Goal: Transaction & Acquisition: Purchase product/service

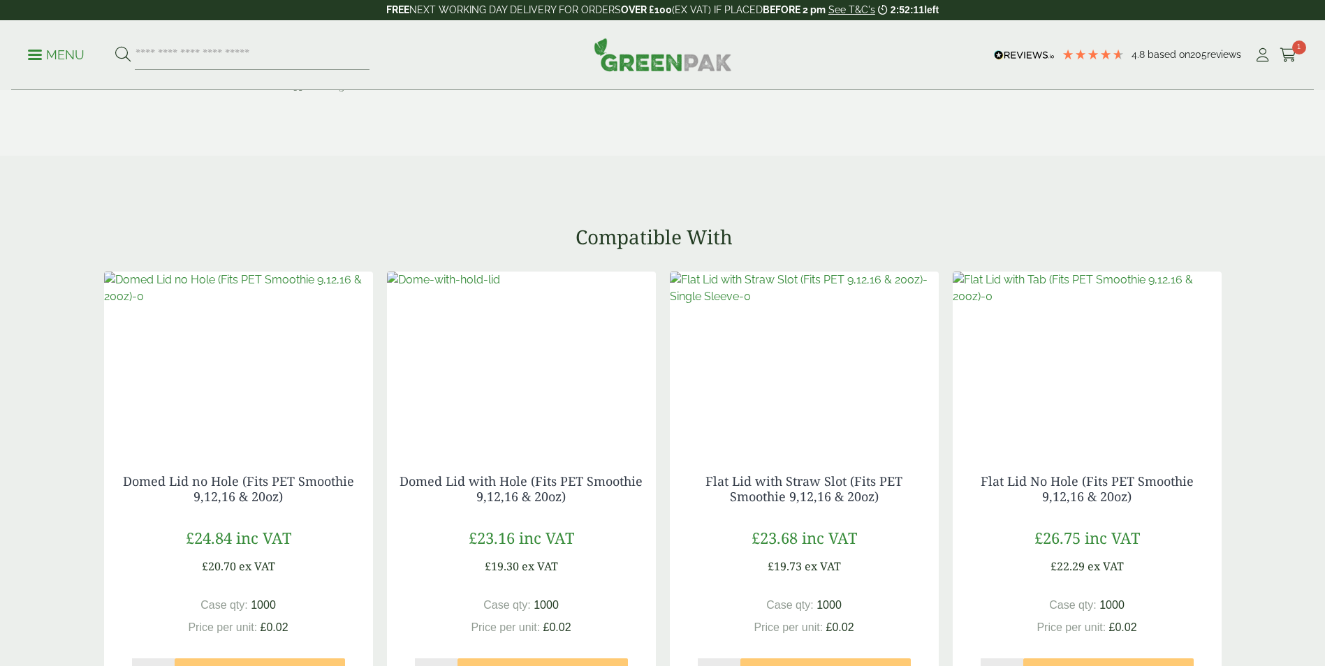
scroll to position [1327, 0]
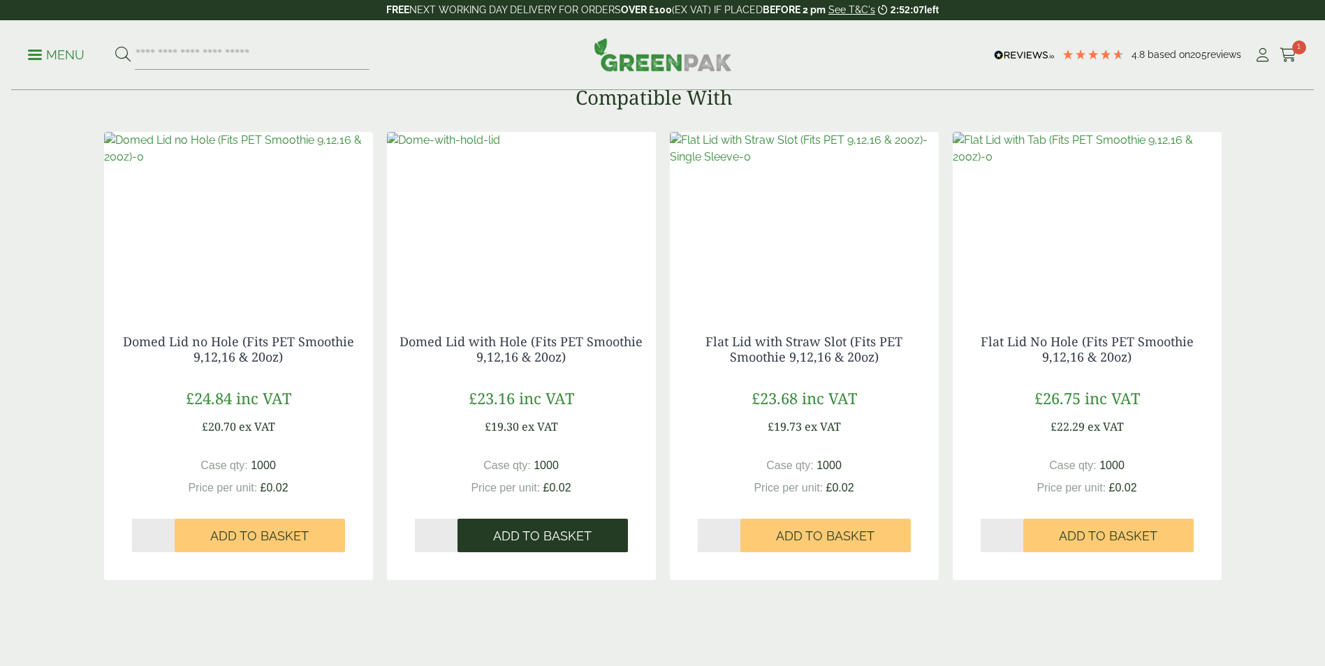
click at [522, 538] on span "Add to Basket" at bounding box center [542, 536] width 98 height 15
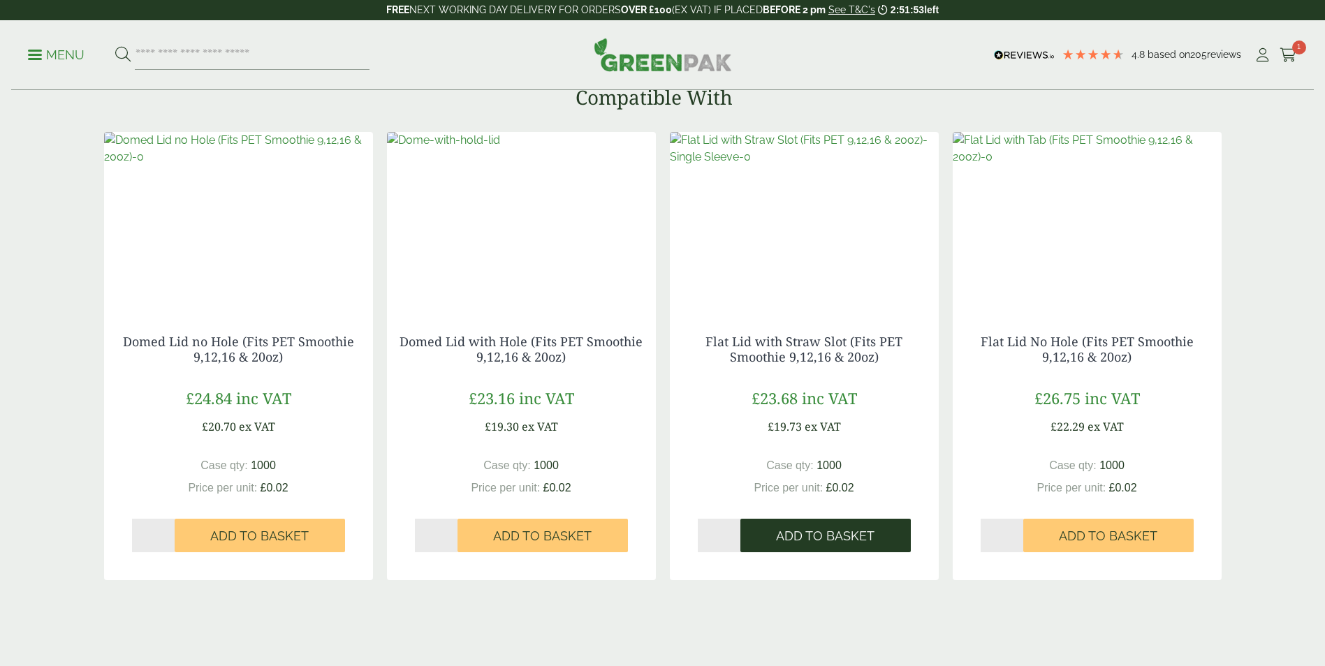
click at [795, 540] on span "Add to Basket" at bounding box center [825, 536] width 98 height 15
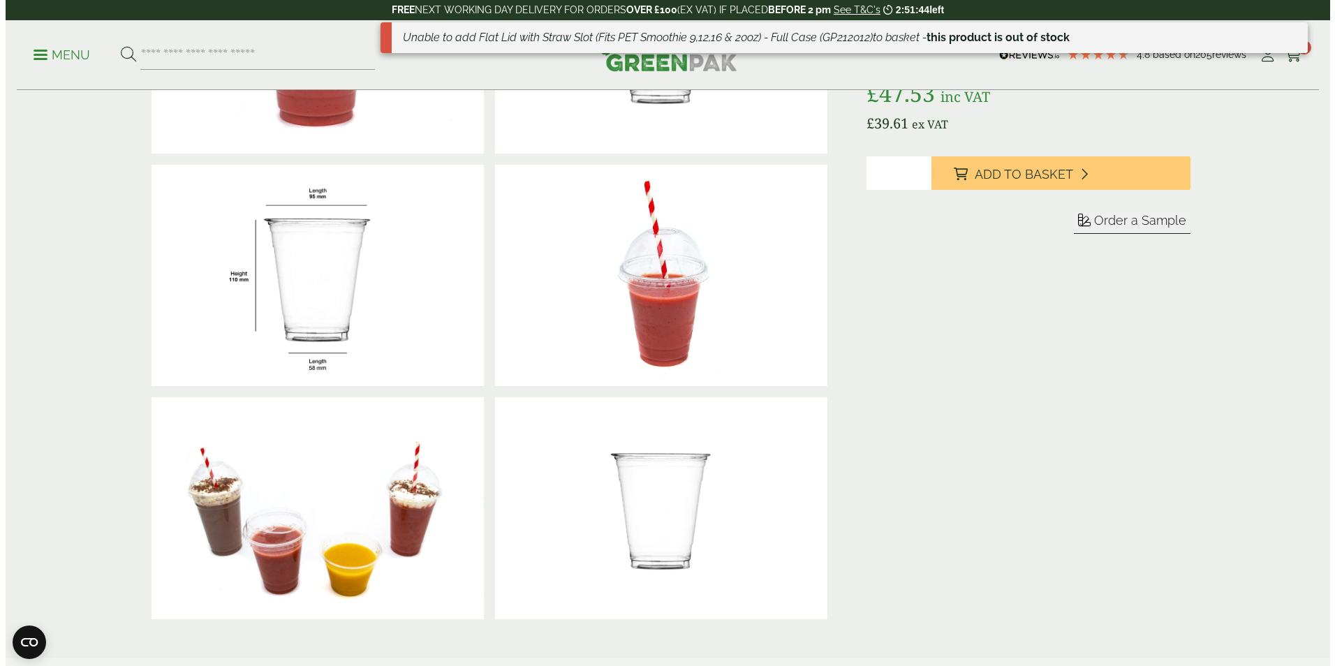
scroll to position [0, 0]
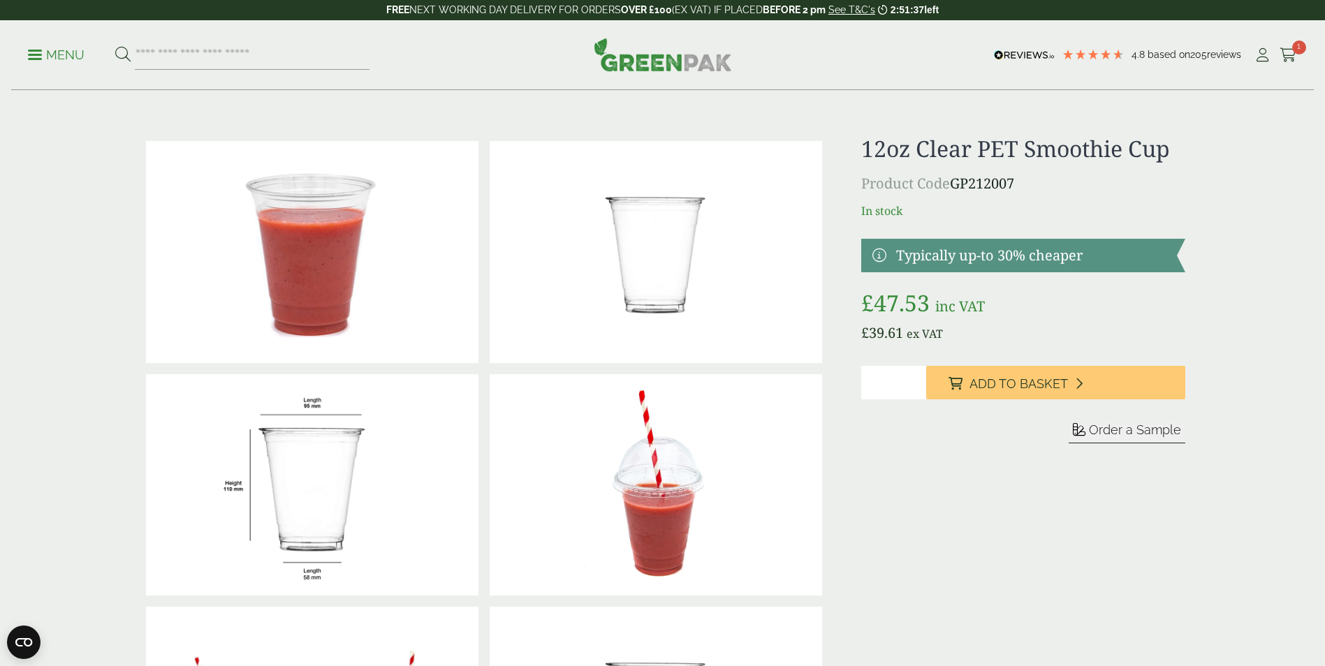
click at [36, 54] on span at bounding box center [35, 55] width 14 height 2
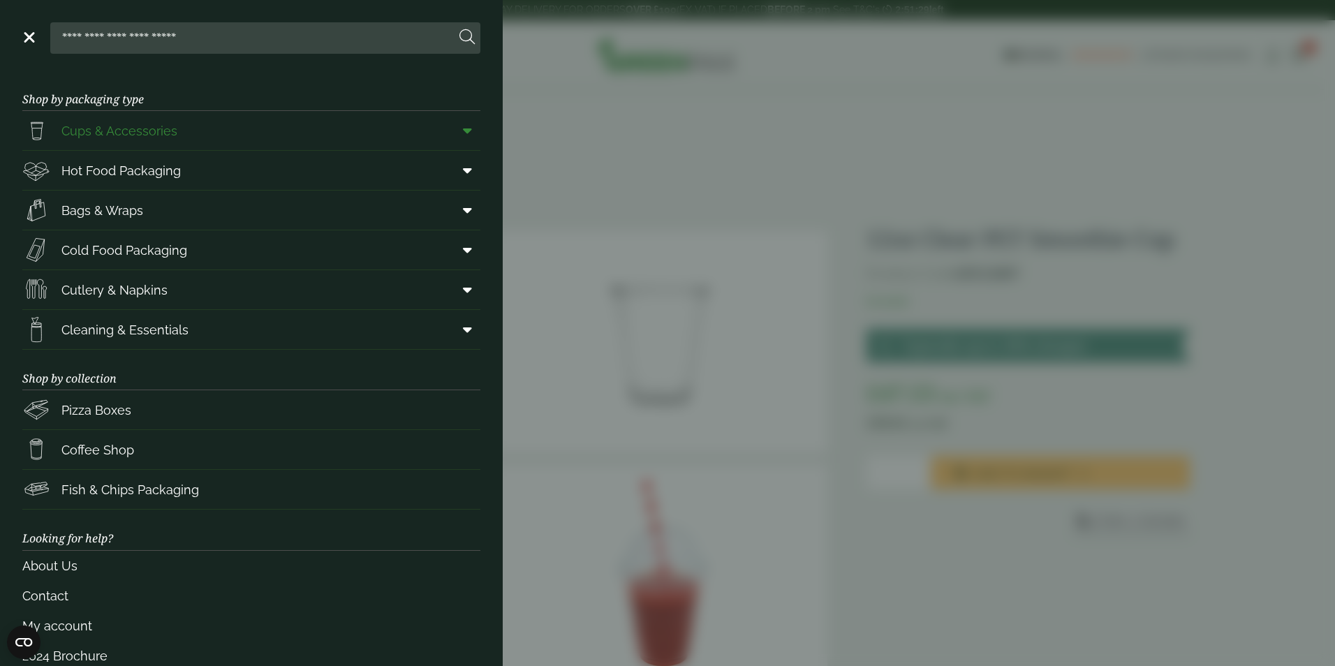
click at [463, 127] on icon at bounding box center [467, 131] width 9 height 14
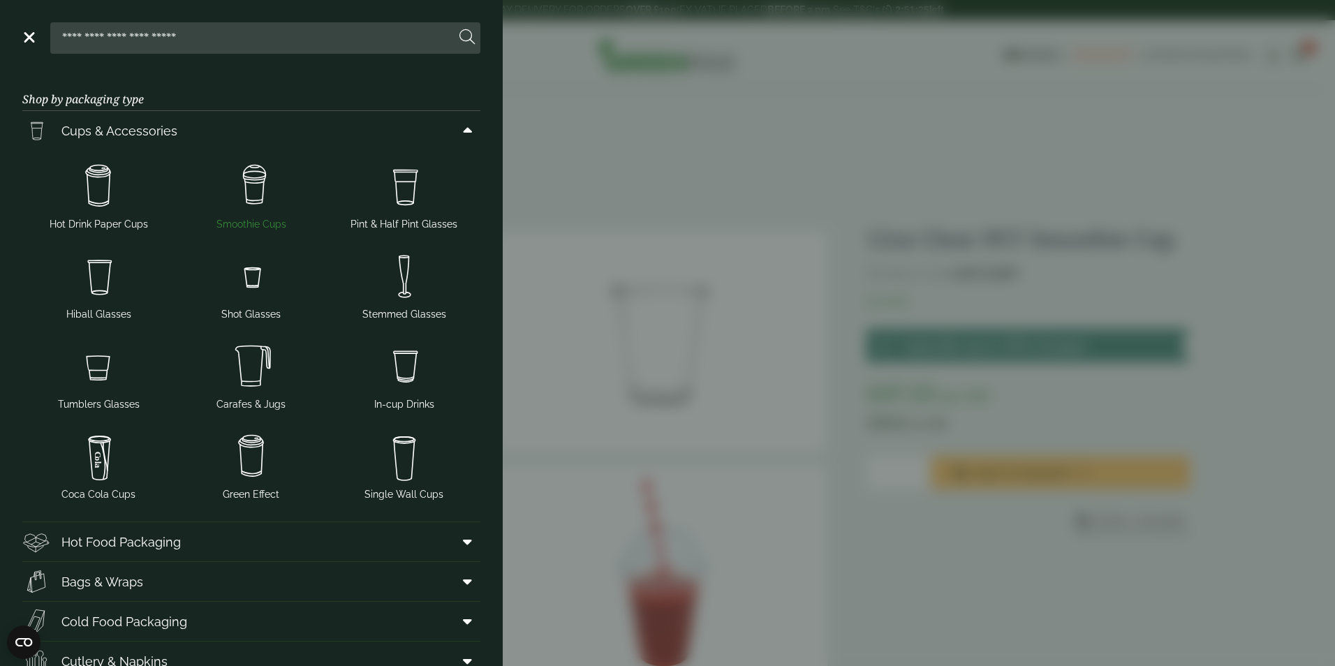
click at [258, 180] on img at bounding box center [252, 187] width 142 height 56
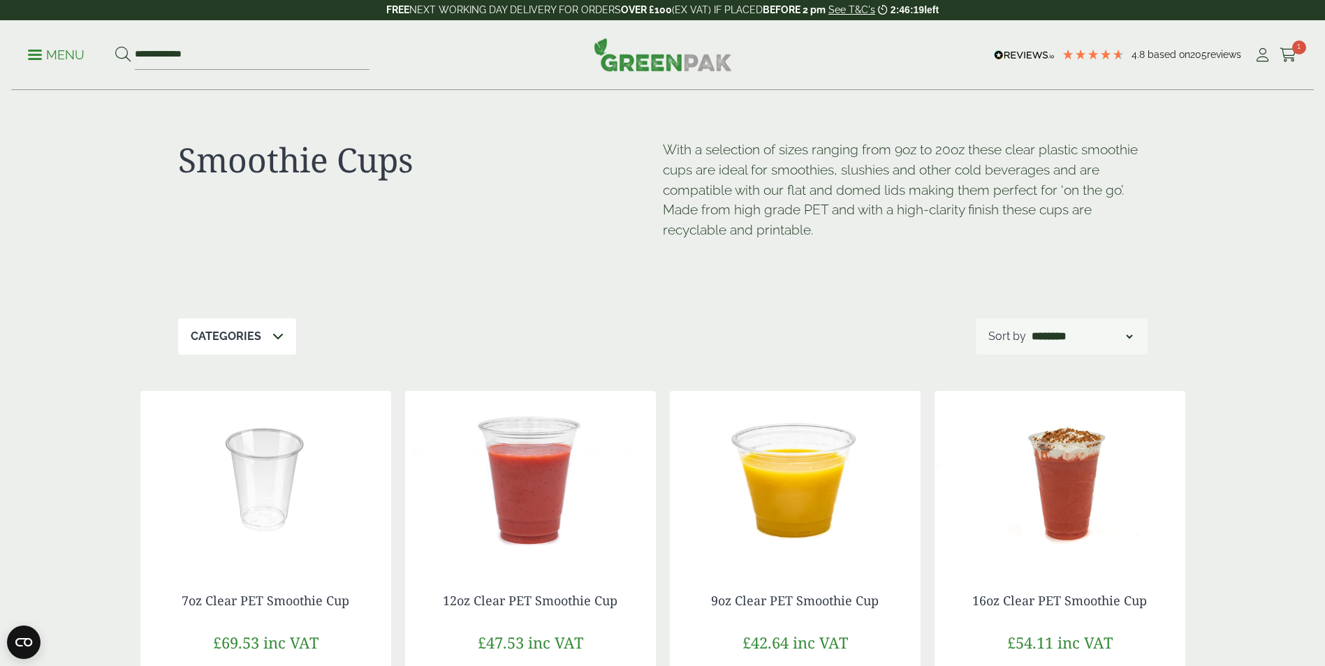
scroll to position [349, 0]
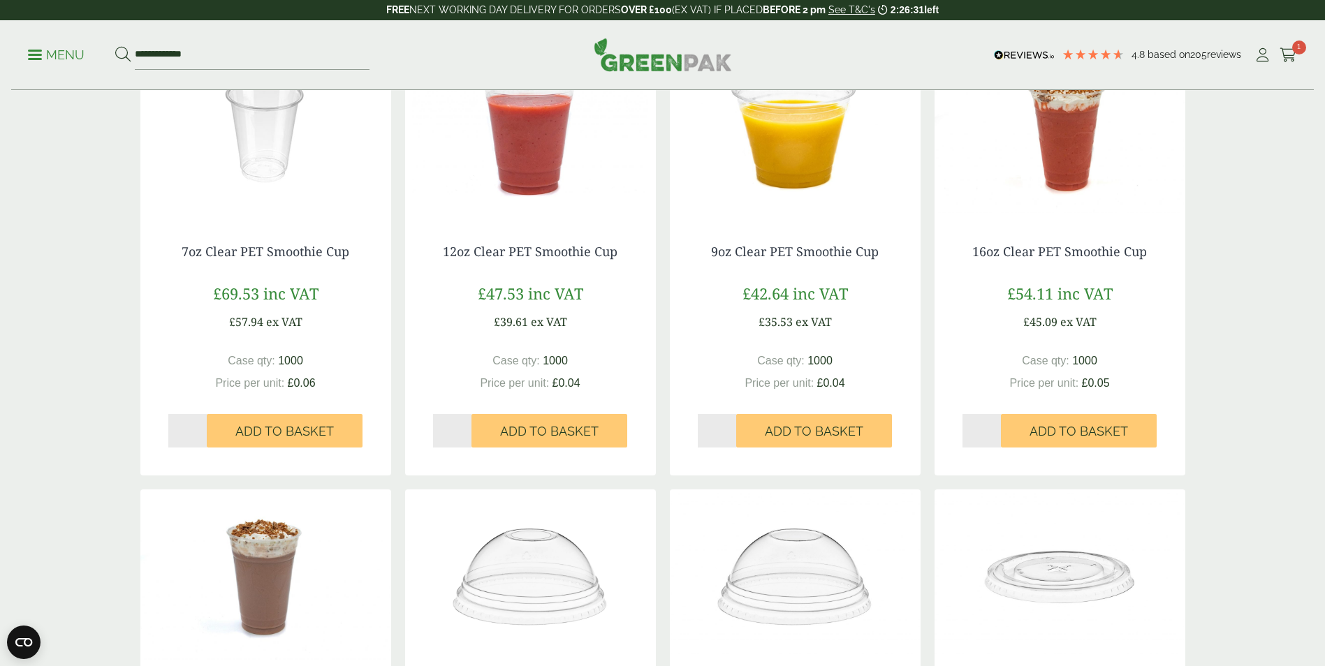
click at [117, 351] on div "Smoothie Cups With a selection of sizes ranging from 9oz to 20oz these clear pl…" at bounding box center [662, 621] width 1325 height 1758
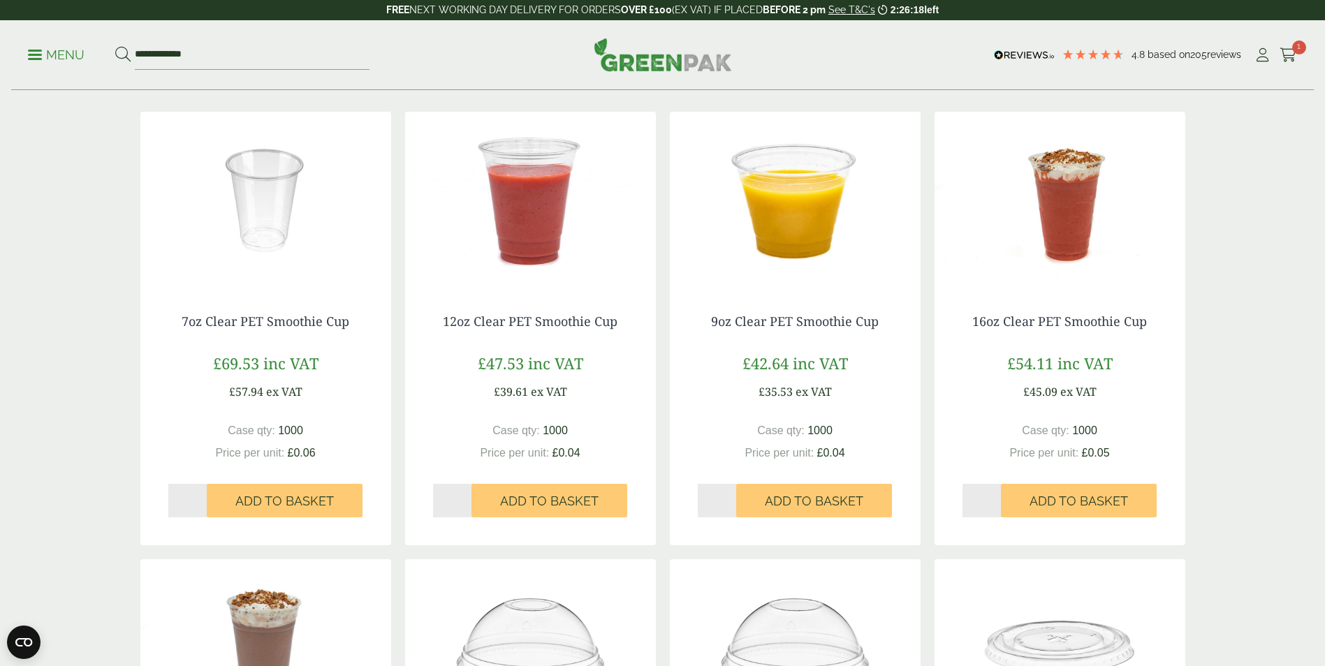
scroll to position [0, 0]
